Goal: Transaction & Acquisition: Subscribe to service/newsletter

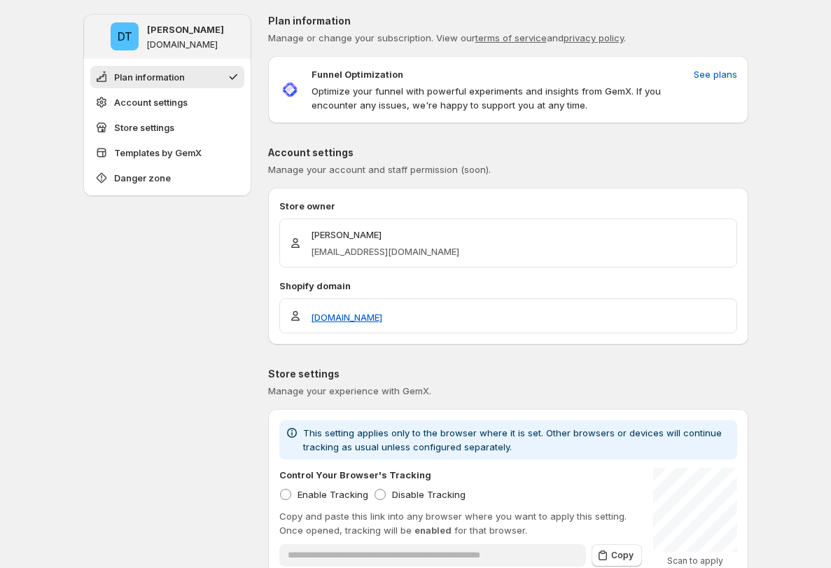
click at [402, 150] on p "Account settings" at bounding box center [508, 153] width 480 height 14
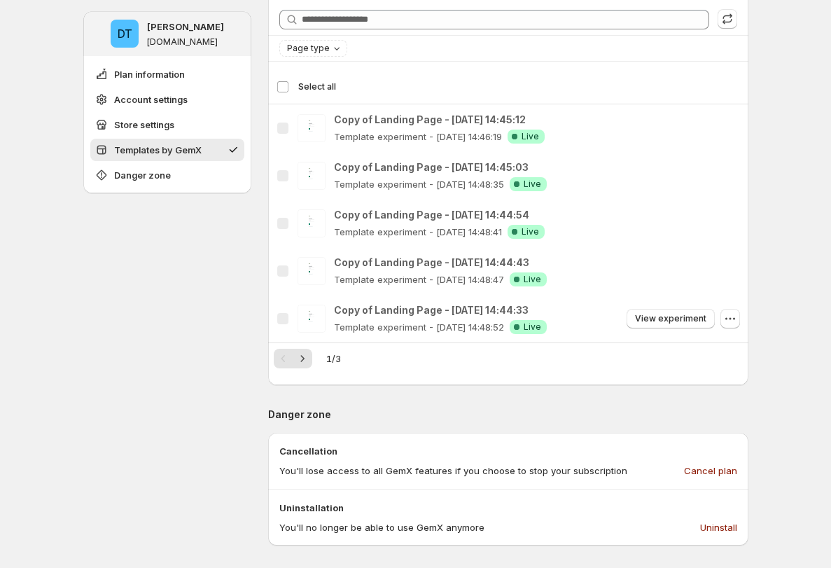
scroll to position [808, 0]
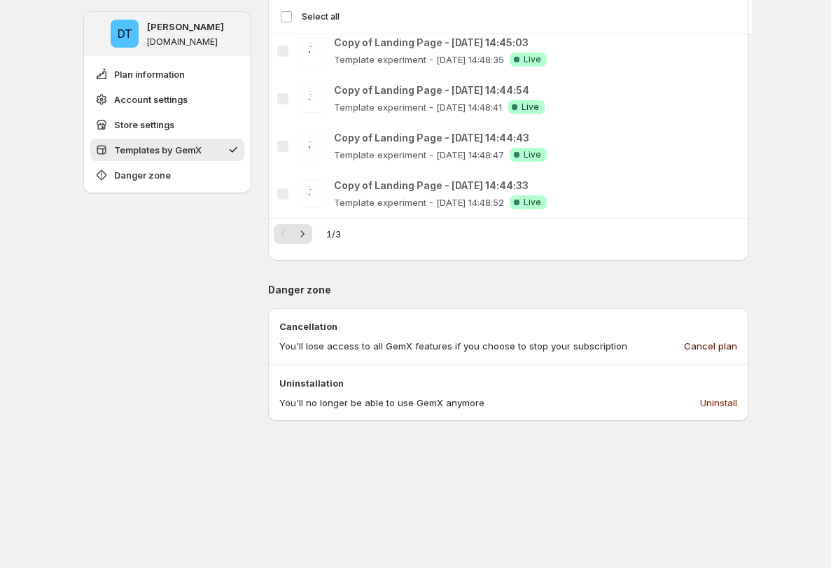
click at [402, 346] on span "Cancel plan" at bounding box center [710, 346] width 53 height 14
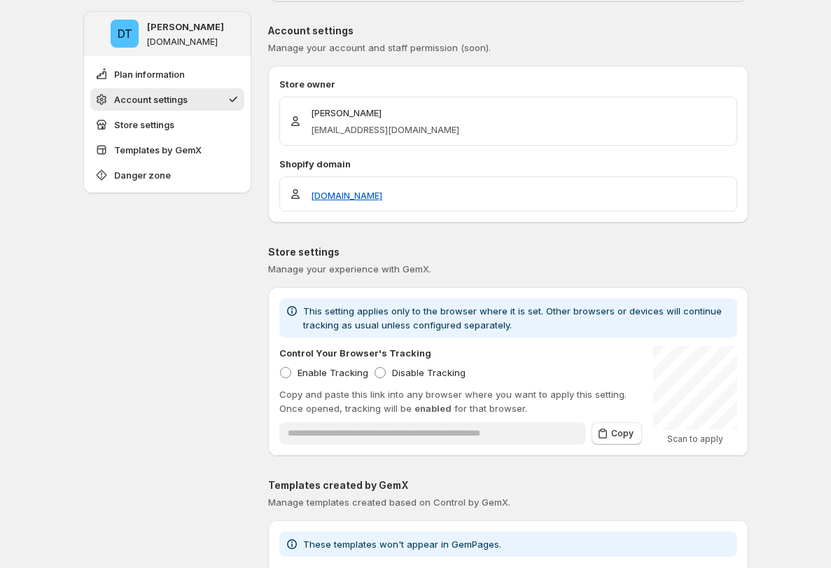
scroll to position [0, 0]
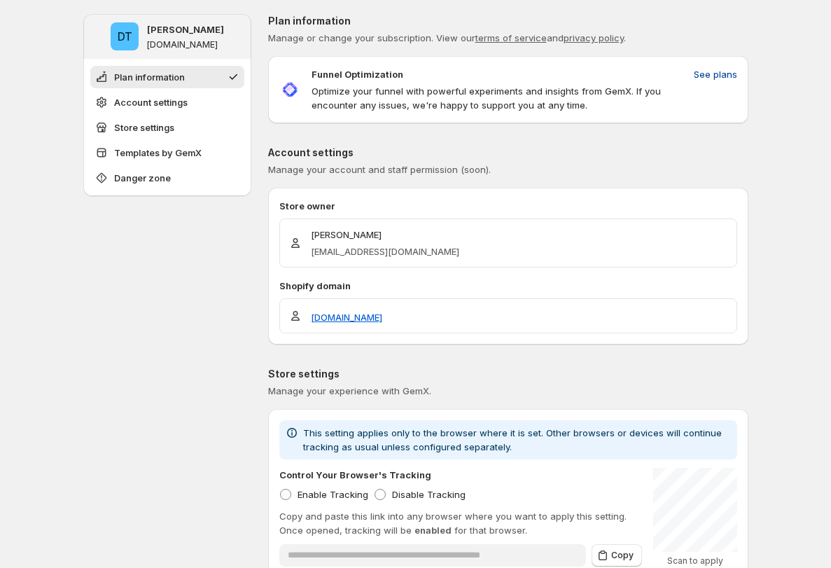
click at [402, 78] on span "See plans" at bounding box center [715, 74] width 43 height 14
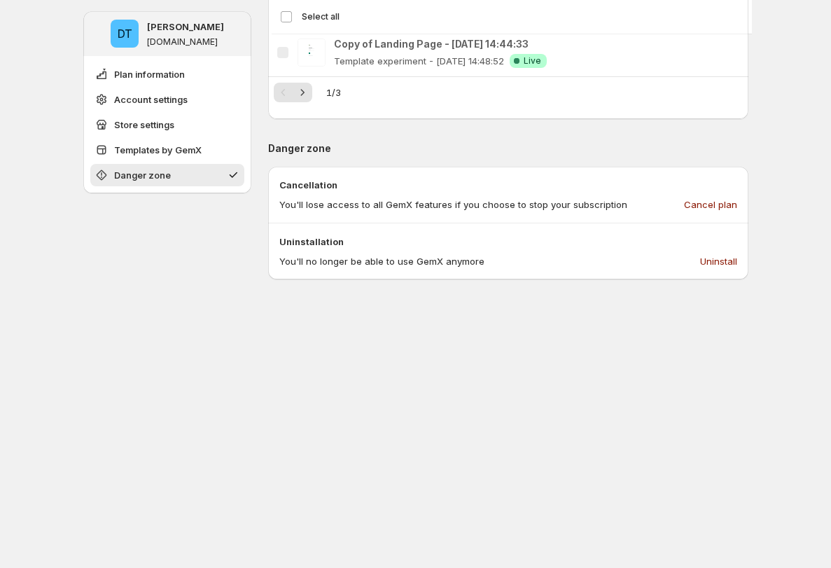
scroll to position [940, 0]
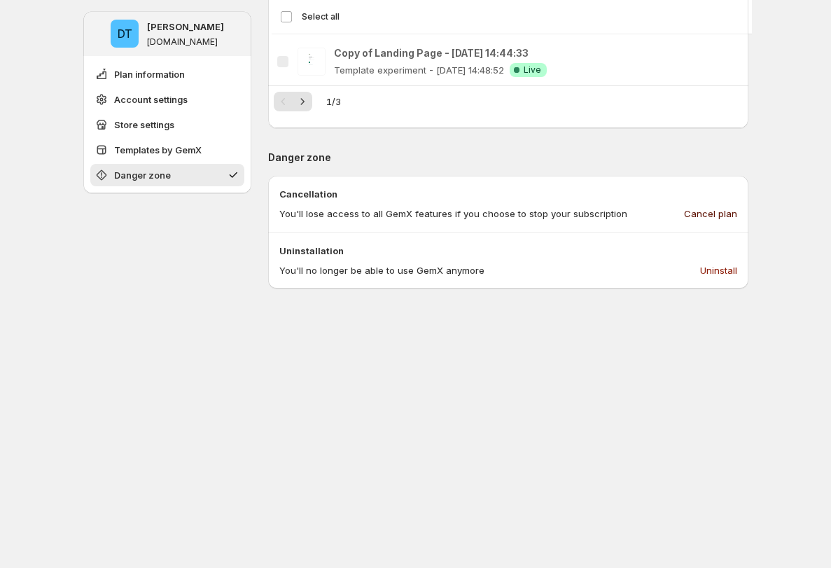
click at [715, 213] on span "Cancel plan" at bounding box center [710, 214] width 53 height 14
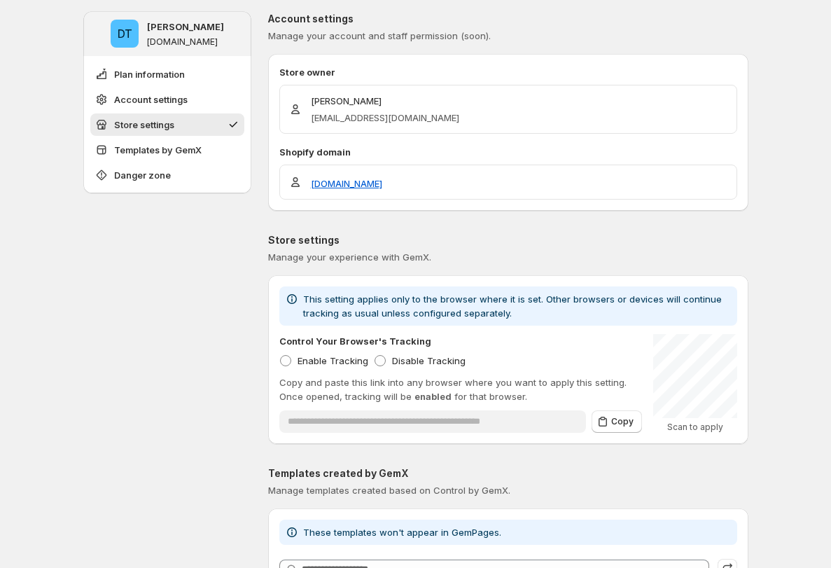
scroll to position [0, 0]
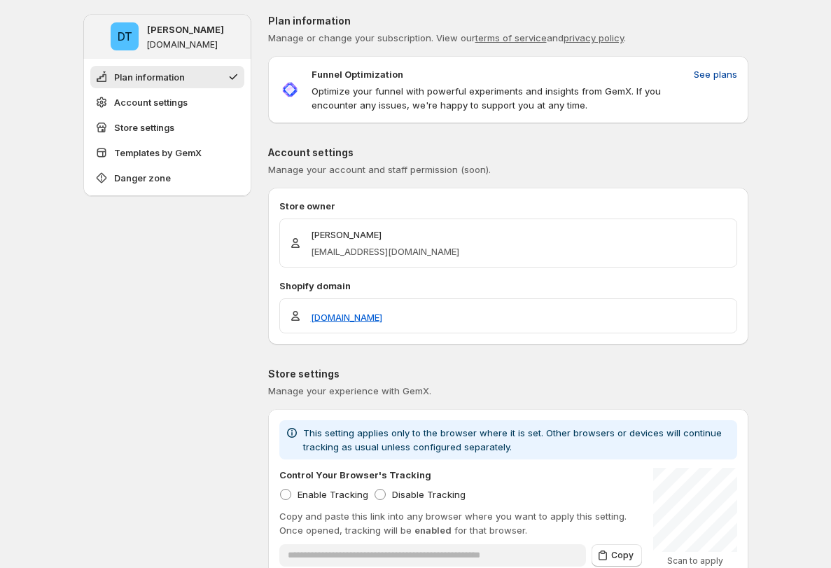
click at [726, 74] on span "See plans" at bounding box center [715, 74] width 43 height 14
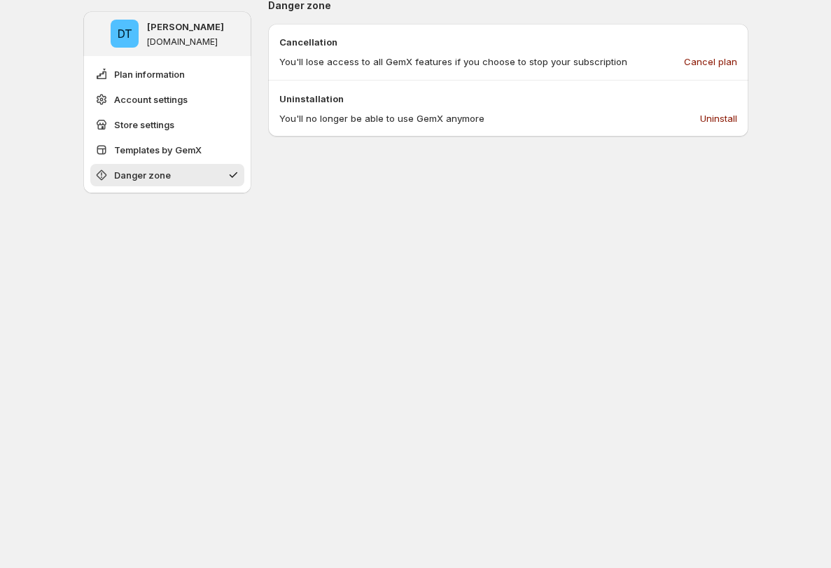
scroll to position [1075, 0]
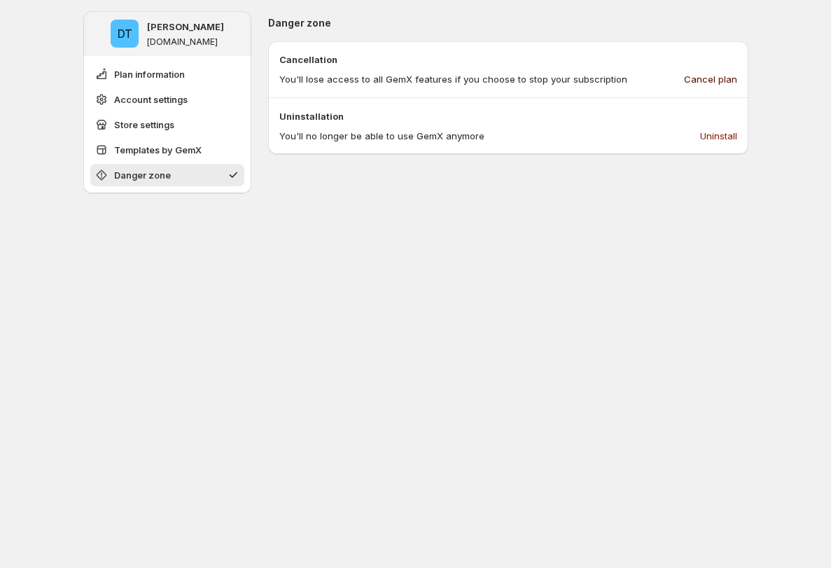
click at [707, 74] on span "Cancel plan" at bounding box center [710, 79] width 53 height 14
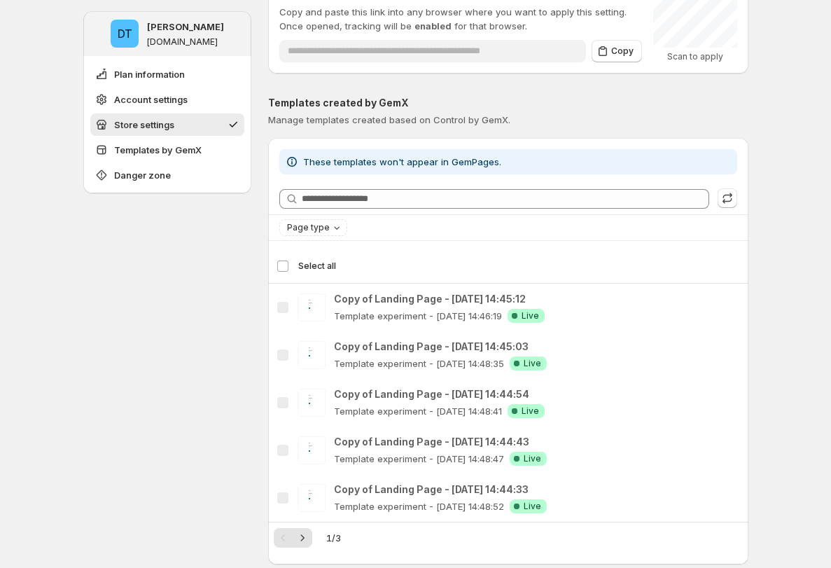
scroll to position [361, 0]
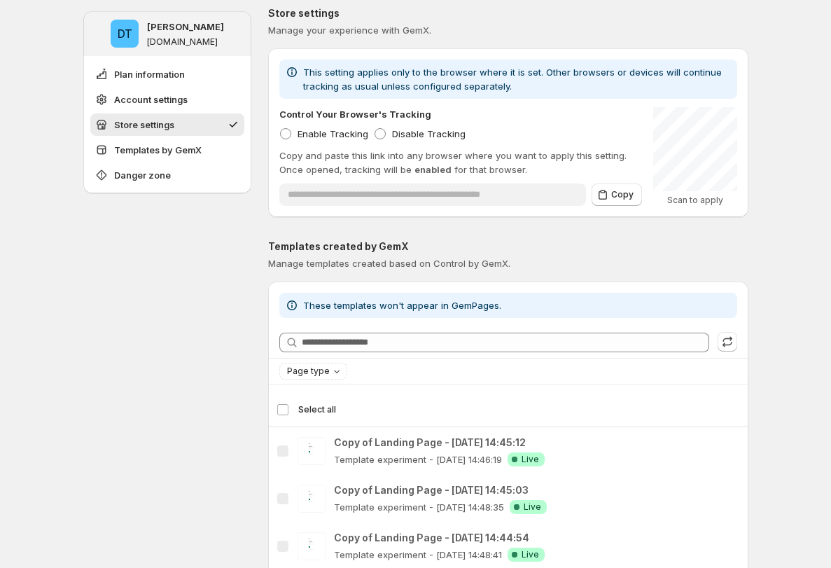
drag, startPoint x: 183, startPoint y: 307, endPoint x: 71, endPoint y: 297, distance: 112.5
click at [183, 307] on div "DT Duc Trinh ducky-gemx-33.myshopify.com Plan information Account settings Stor…" at bounding box center [167, 438] width 168 height 1571
click at [8, 362] on div "**********" at bounding box center [415, 469] width 831 height 1660
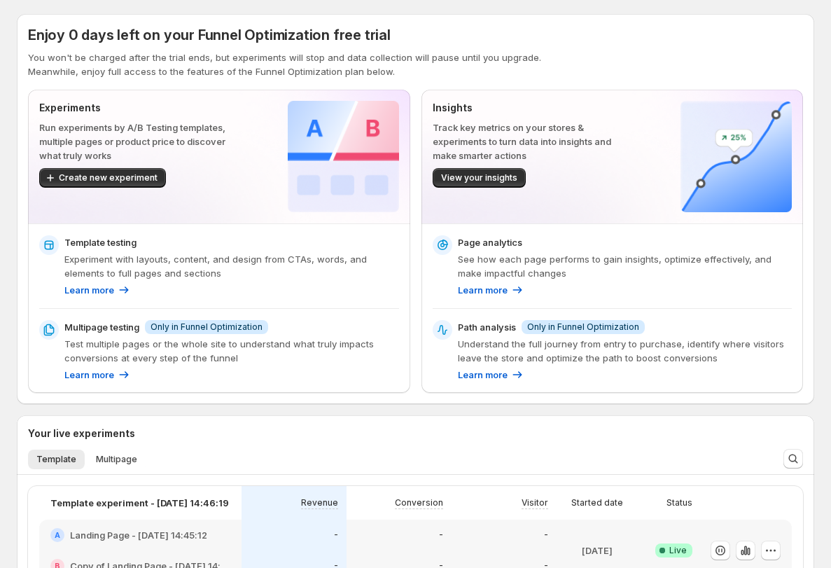
click at [225, 61] on p "You won't be charged after the trial ends, but experiments will stop and data c…" at bounding box center [415, 57] width 775 height 14
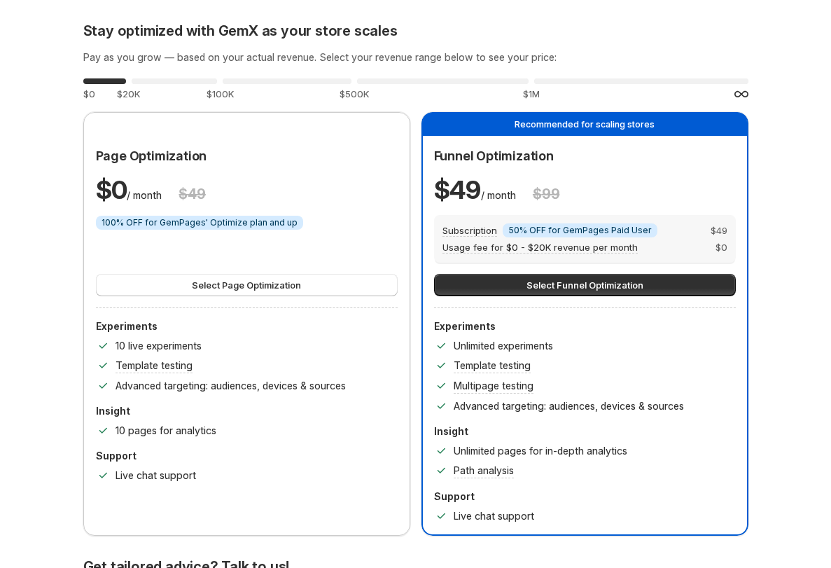
click at [701, 50] on h3 "Pay as you grow — based on your actual revenue. Select your revenue range below…" at bounding box center [415, 57] width 665 height 14
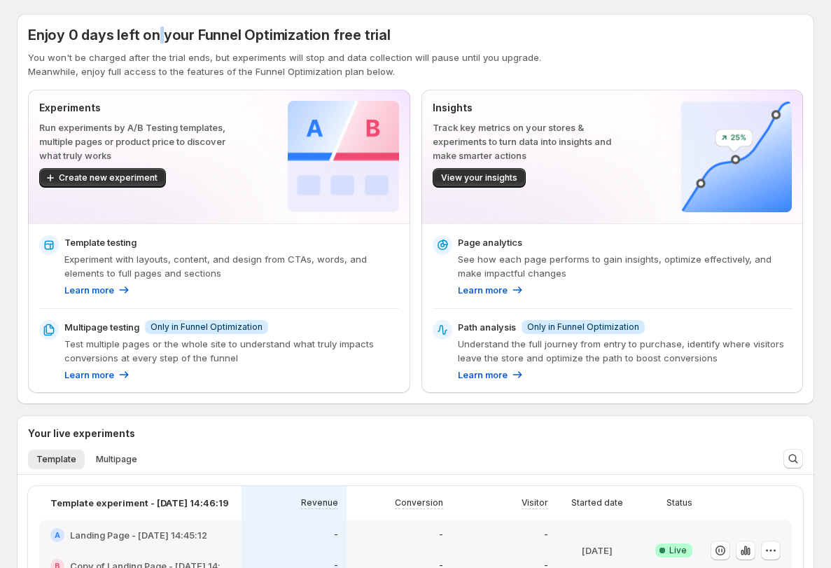
click at [155, 32] on span "Enjoy 0 days left on your Funnel Optimization free trial" at bounding box center [209, 35] width 363 height 17
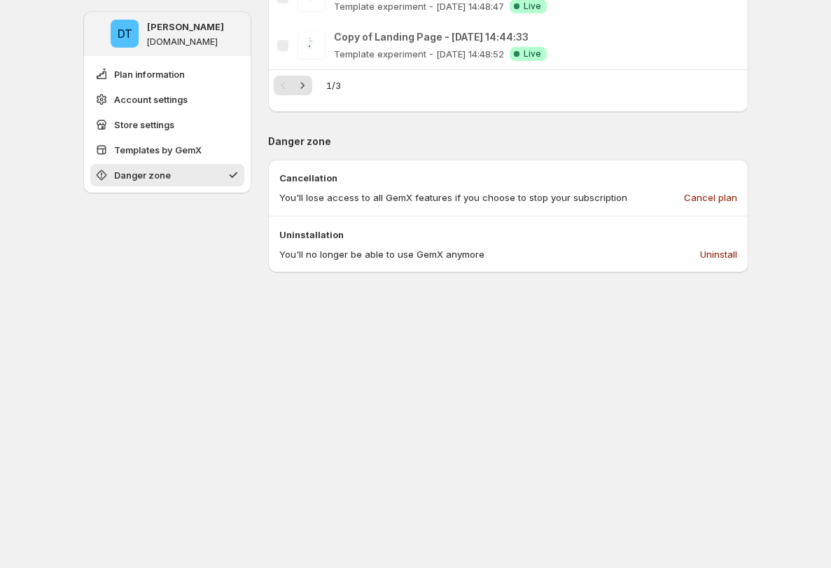
scroll to position [884, 0]
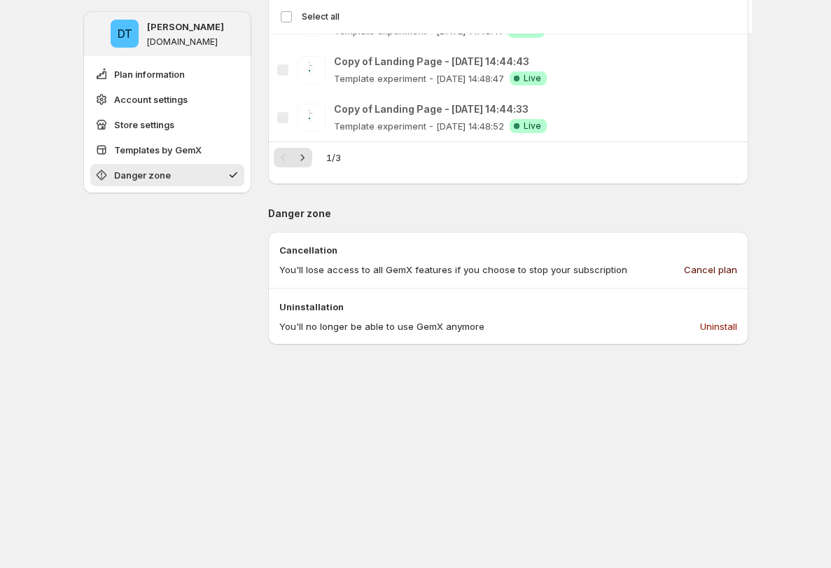
click at [707, 267] on span "Cancel plan" at bounding box center [710, 270] width 53 height 14
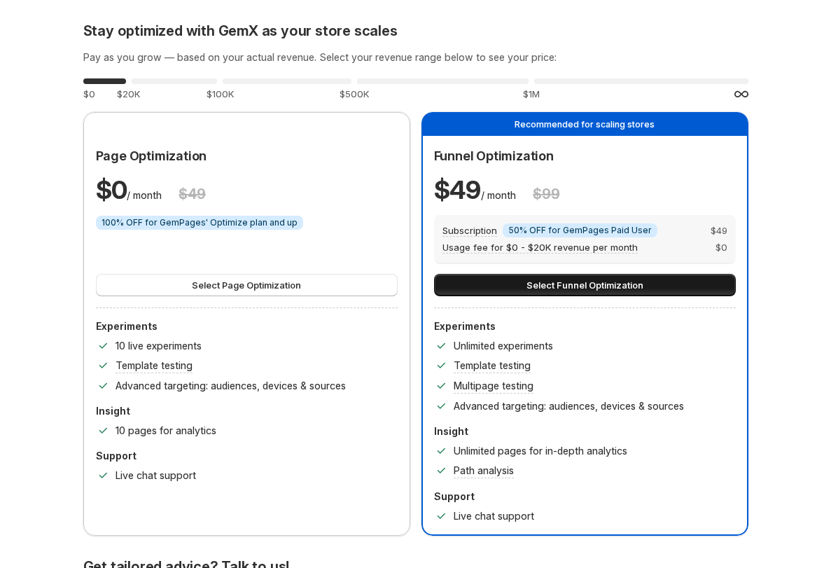
click at [687, 284] on button "Select Funnel Optimization" at bounding box center [585, 285] width 302 height 22
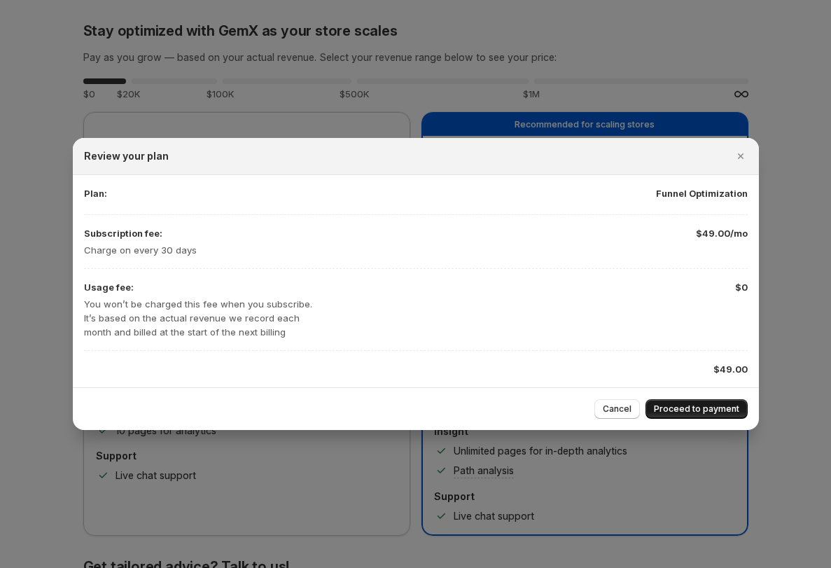
click at [714, 409] on span "Proceed to payment" at bounding box center [696, 408] width 85 height 11
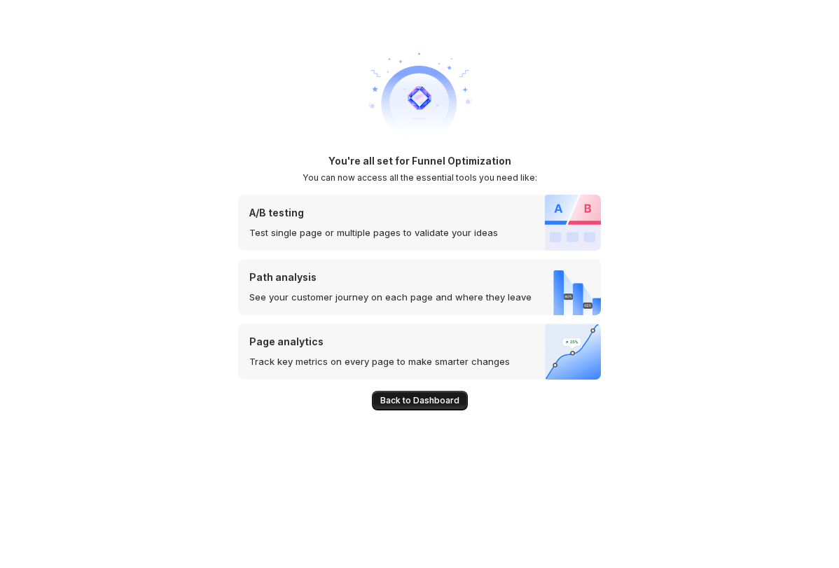
click at [423, 400] on span "Back to Dashboard" at bounding box center [419, 400] width 79 height 11
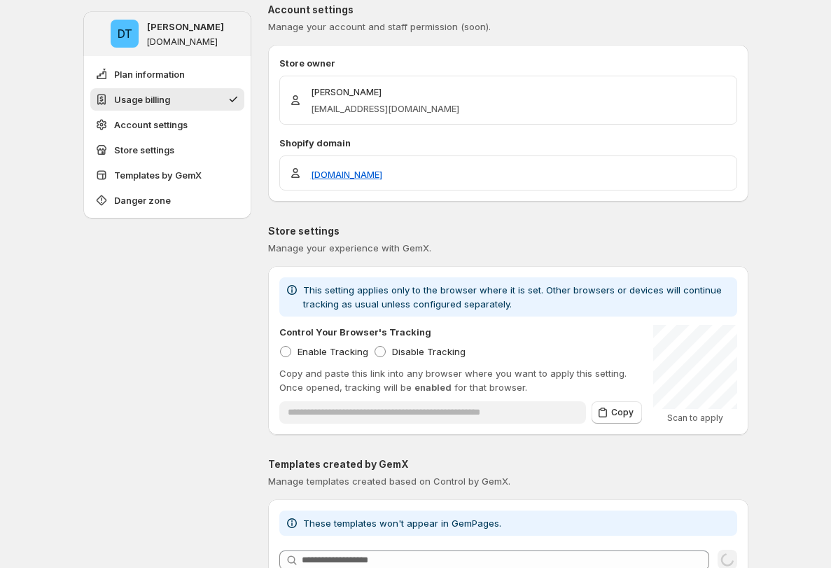
scroll to position [1366, 0]
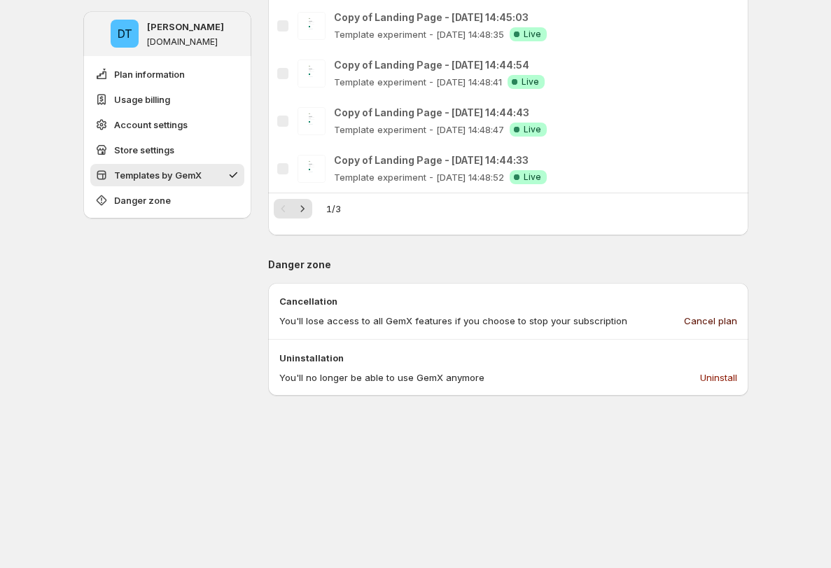
click at [718, 323] on span "Cancel plan" at bounding box center [710, 321] width 53 height 14
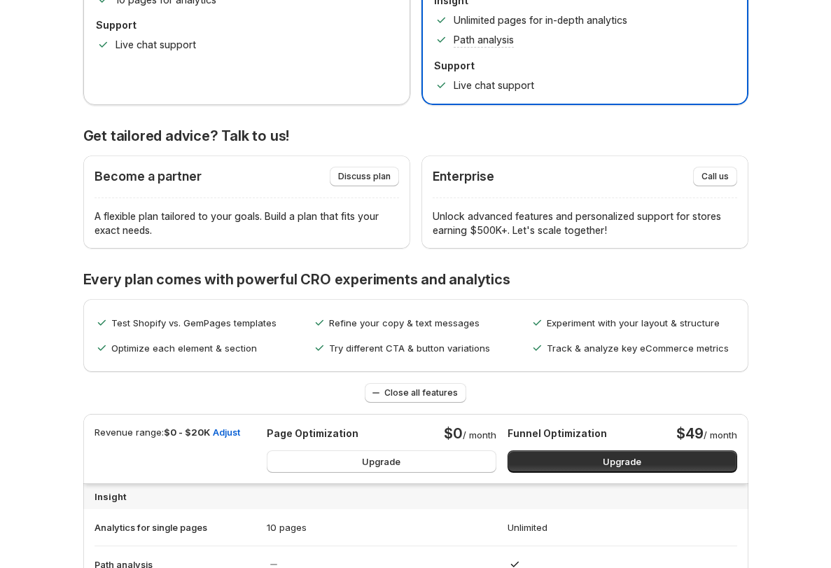
scroll to position [0, 0]
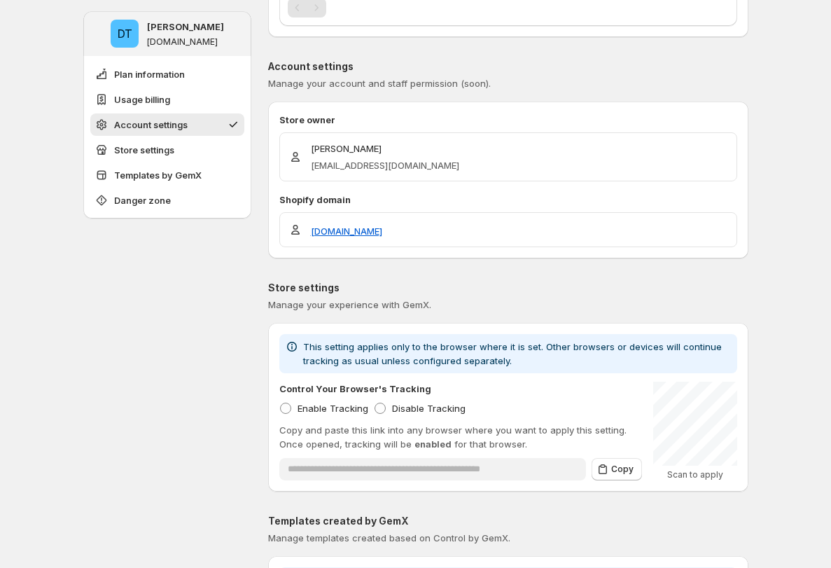
scroll to position [1214, 0]
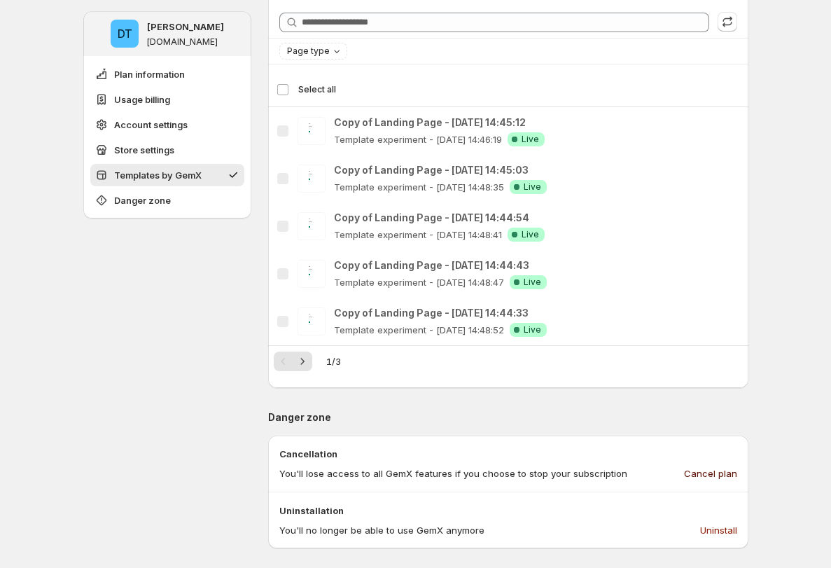
click at [720, 473] on span "Cancel plan" at bounding box center [710, 473] width 53 height 14
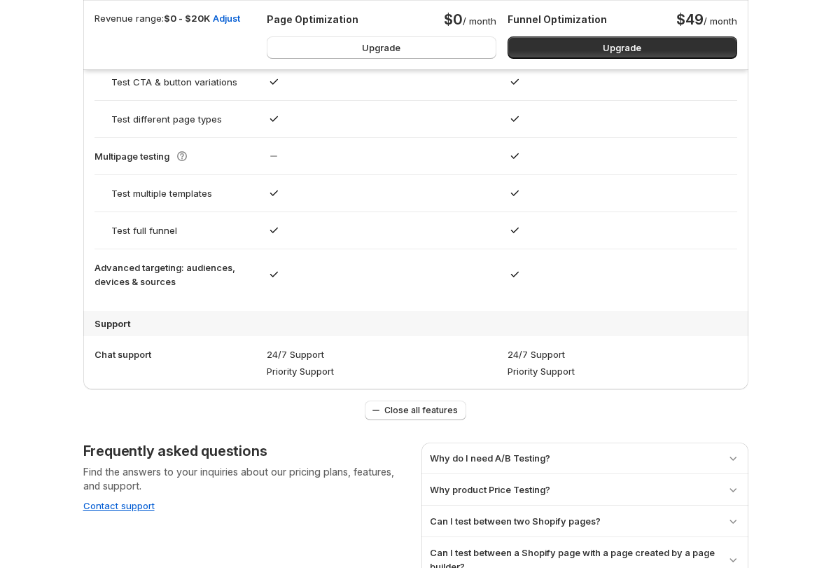
scroll to position [914, 0]
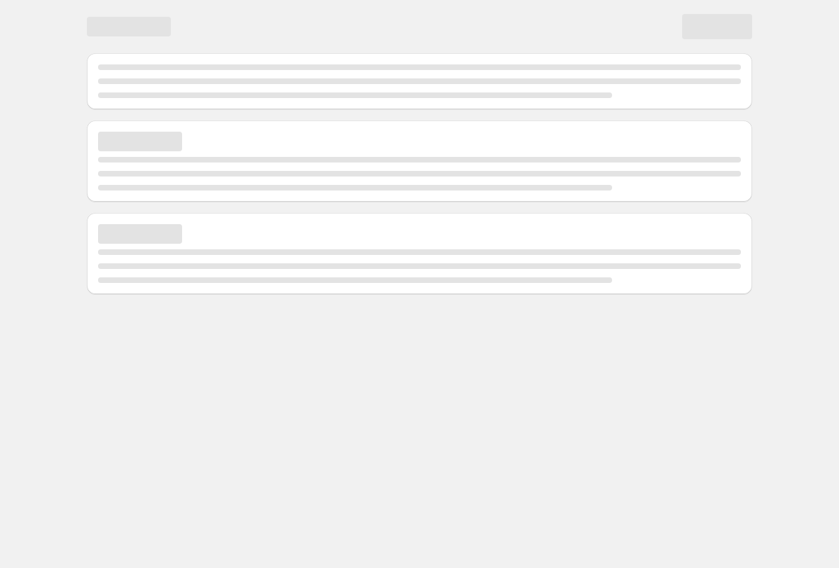
click at [461, 67] on div "Page loading" at bounding box center [419, 67] width 643 height 6
click at [85, 193] on div "Page loading" at bounding box center [419, 150] width 699 height 300
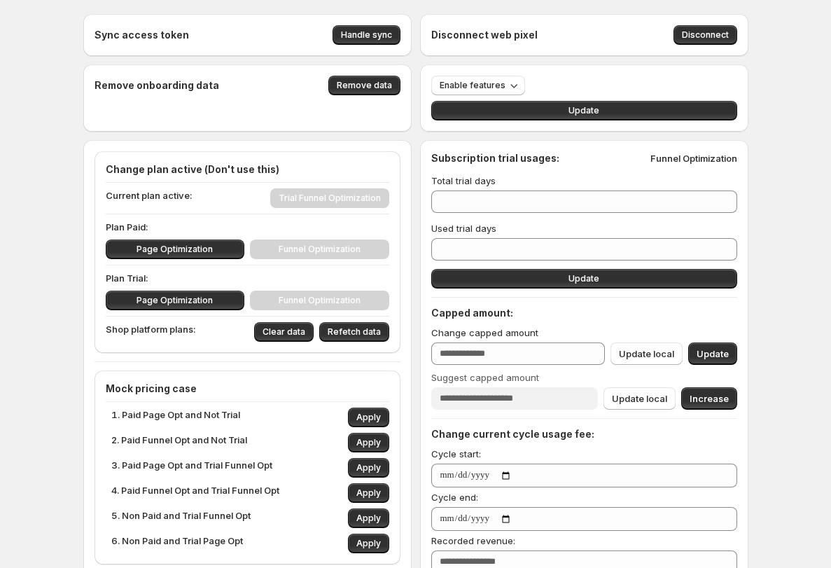
scroll to position [18, 0]
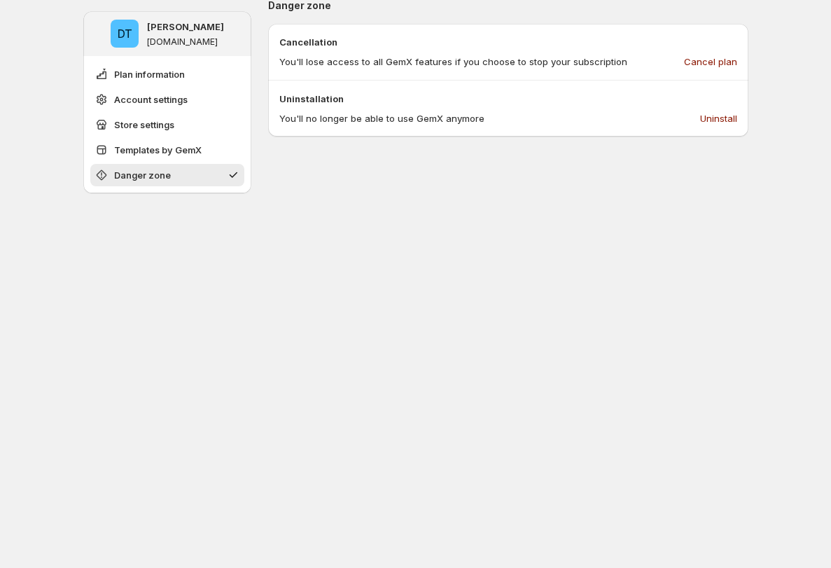
scroll to position [1084, 0]
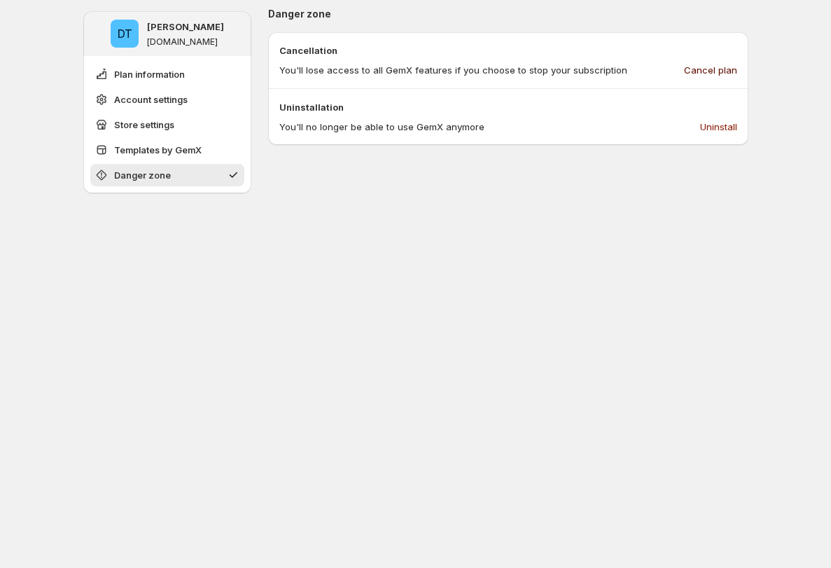
click at [710, 69] on span "Cancel plan" at bounding box center [710, 70] width 53 height 14
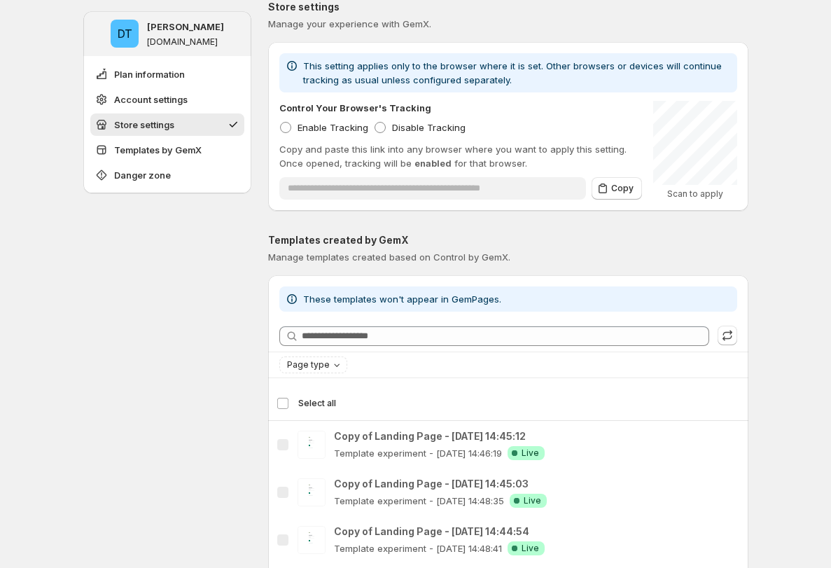
scroll to position [0, 0]
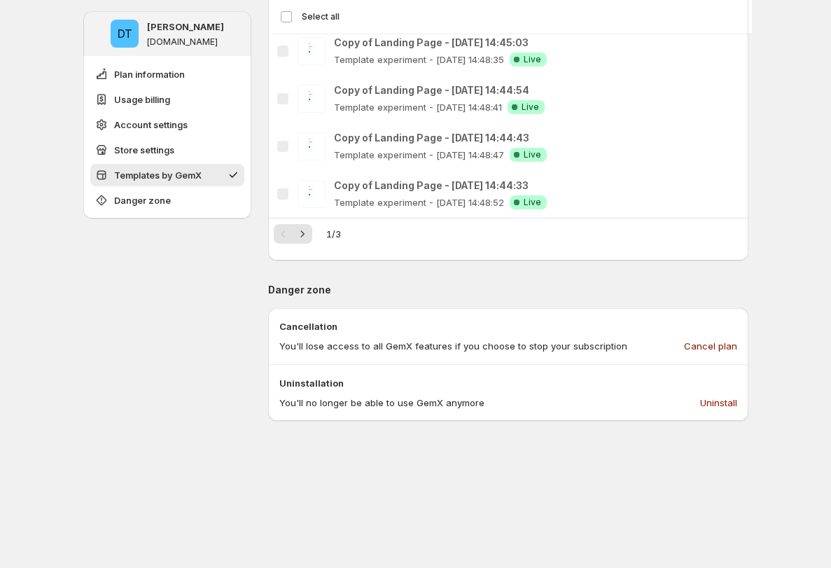
scroll to position [1625, 0]
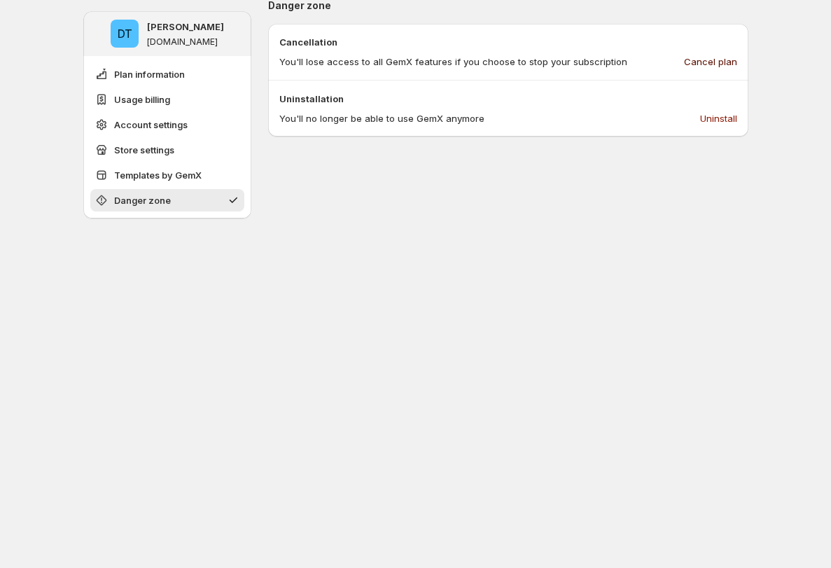
click at [701, 61] on span "Cancel plan" at bounding box center [710, 62] width 53 height 14
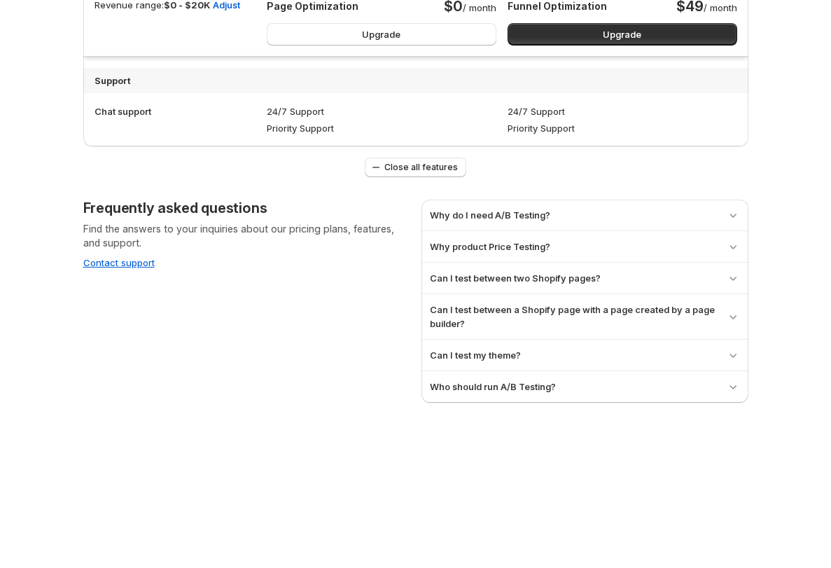
scroll to position [1326, 0]
